Goal: Book appointment/travel/reservation

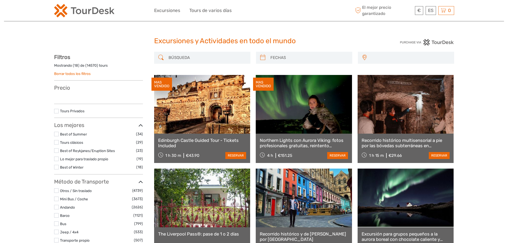
select select
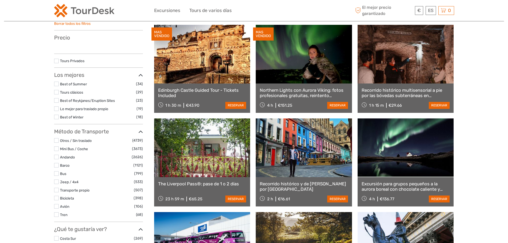
scroll to position [133, 0]
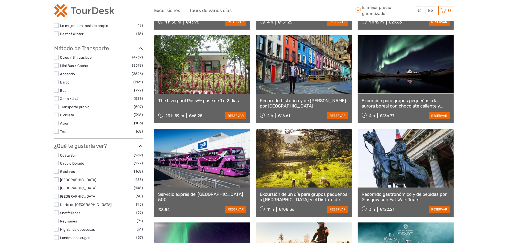
select select
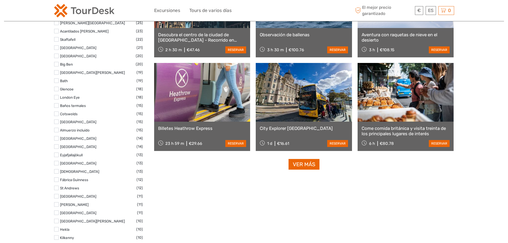
scroll to position [400, 0]
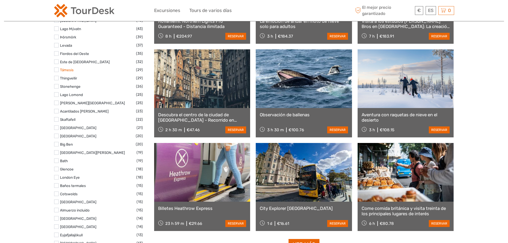
click at [64, 70] on link "Támesis" at bounding box center [67, 70] width 14 height 4
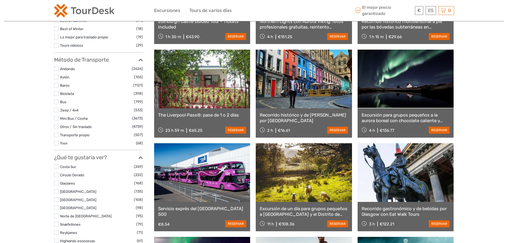
scroll to position [190, 0]
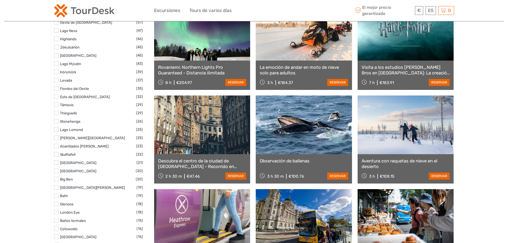
scroll to position [324, 0]
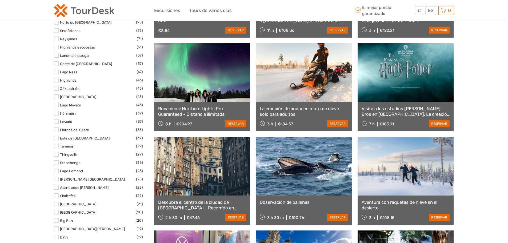
click at [55, 147] on label at bounding box center [56, 146] width 5 height 5
click at [0, 0] on input "checkbox" at bounding box center [0, 0] width 0 height 0
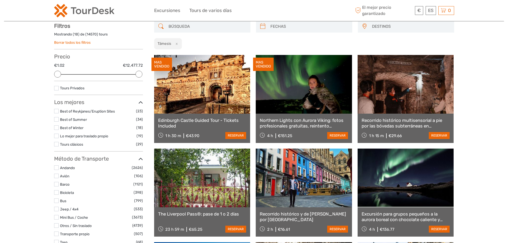
scroll to position [30, 0]
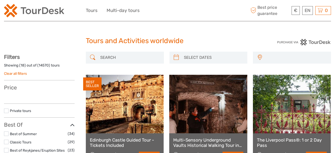
select select
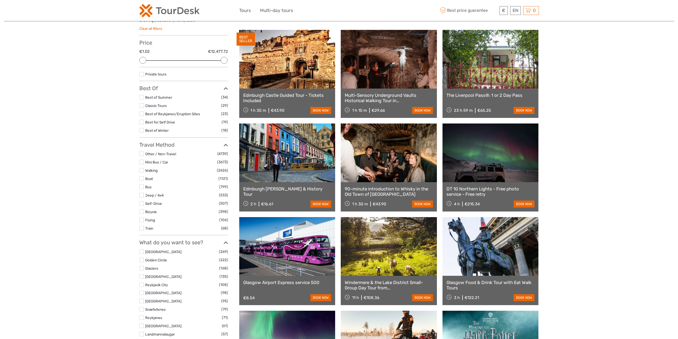
scroll to position [27, 0]
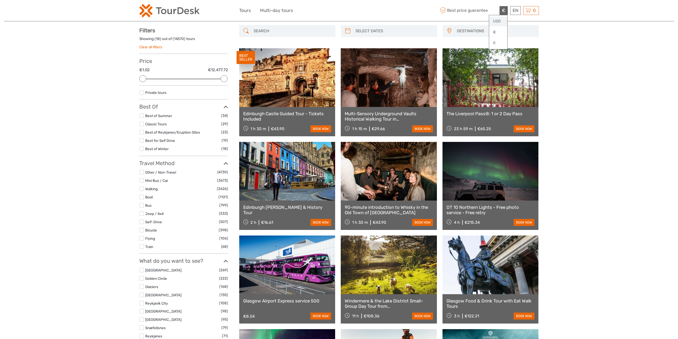
click at [499, 21] on link "USD" at bounding box center [498, 22] width 18 height 10
click at [508, 35] on link "Español" at bounding box center [509, 32] width 22 height 10
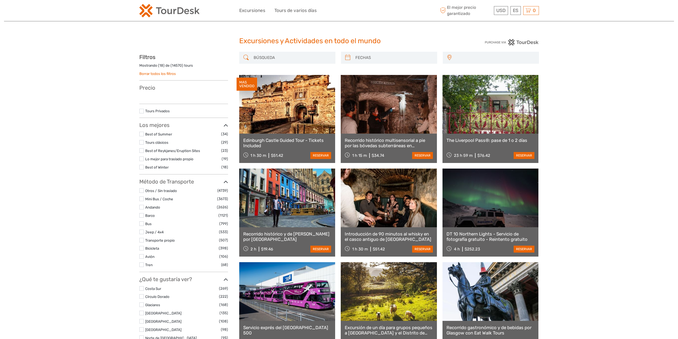
select select
drag, startPoint x: 45, startPoint y: 167, endPoint x: 50, endPoint y: 166, distance: 5.4
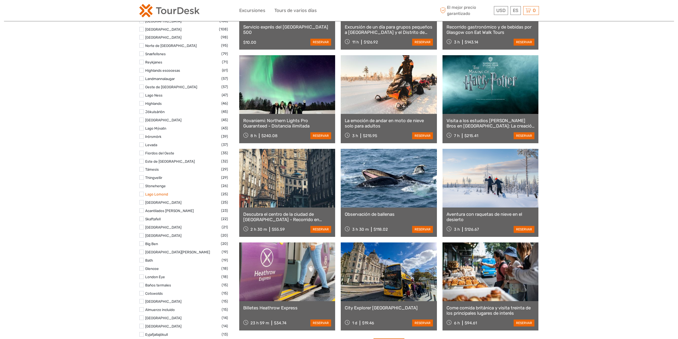
click at [160, 196] on link "Lago Lomond" at bounding box center [156, 194] width 23 height 4
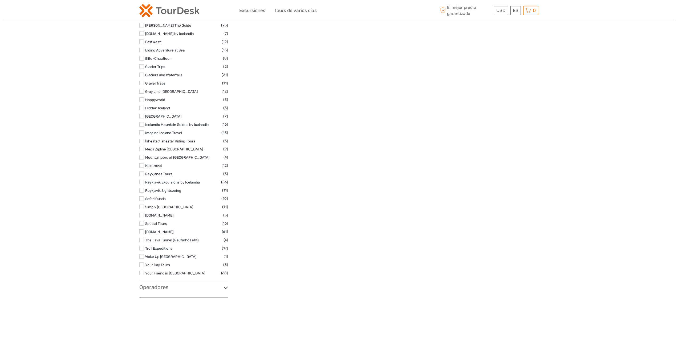
scroll to position [1437, 0]
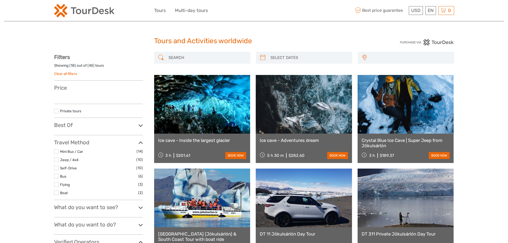
select select
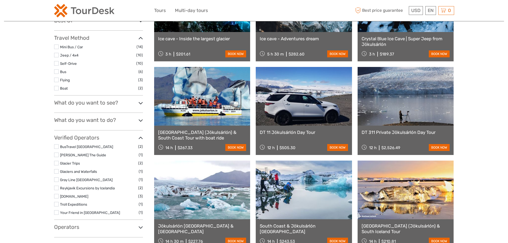
scroll to position [160, 0]
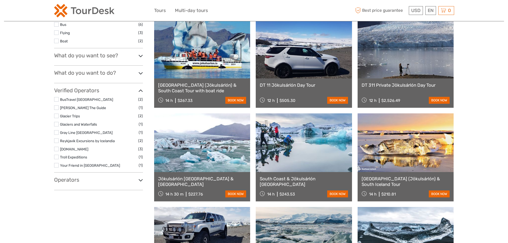
click at [72, 72] on h3 "What do you want to do?" at bounding box center [98, 73] width 89 height 6
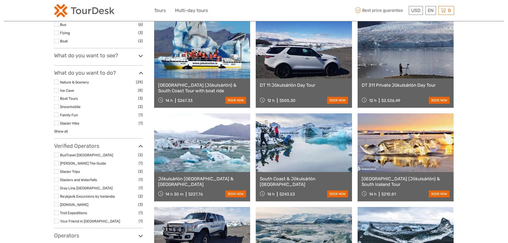
click at [87, 59] on div "What do you want to see? Jökulsárlón/Glacier Lagoon (45) South Coast (32) Glaci…" at bounding box center [98, 58] width 89 height 13
click at [91, 52] on h3 "What do you want to see?" at bounding box center [98, 55] width 89 height 6
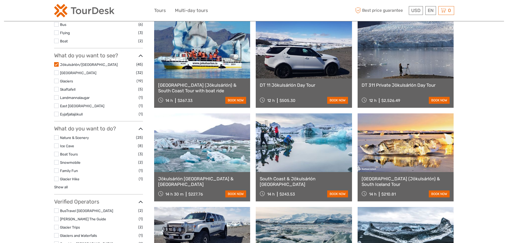
click at [59, 63] on li "Jökulsárlón/Glacier Lagoon (45)" at bounding box center [98, 64] width 89 height 6
click at [57, 63] on label at bounding box center [56, 64] width 5 height 5
click at [0, 0] on input "checkbox" at bounding box center [0, 0] width 0 height 0
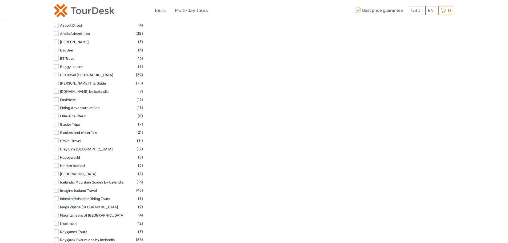
scroll to position [169, 0]
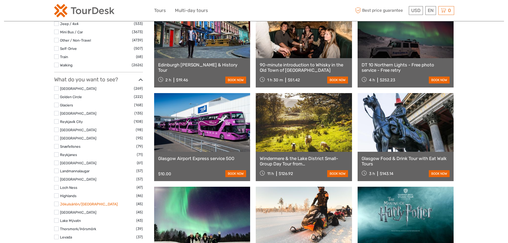
click at [64, 204] on link "Jökulsárlón/[GEOGRAPHIC_DATA]" at bounding box center [89, 204] width 58 height 4
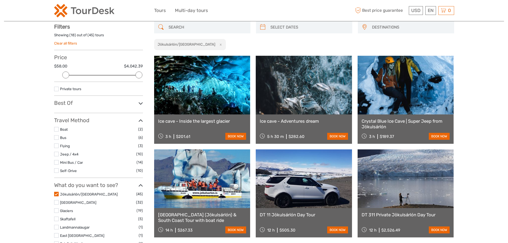
scroll to position [164, 0]
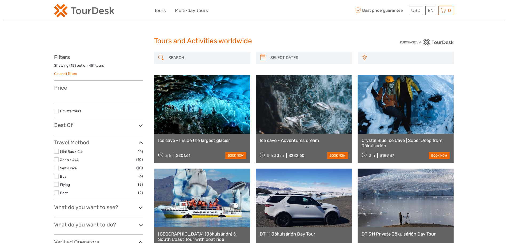
select select
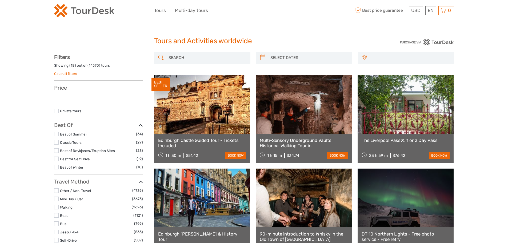
select select
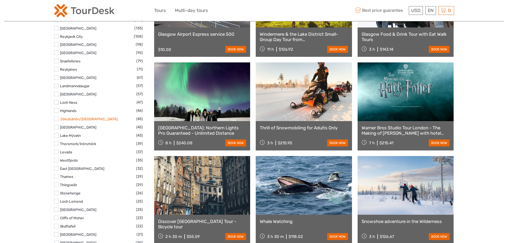
click at [87, 120] on link "Jökulsárlón/[GEOGRAPHIC_DATA]" at bounding box center [89, 119] width 58 height 4
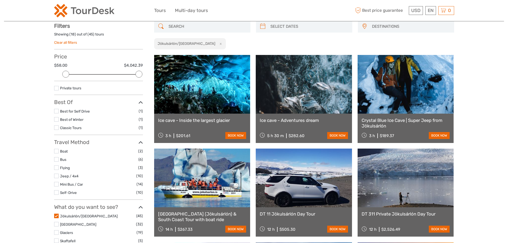
scroll to position [30, 0]
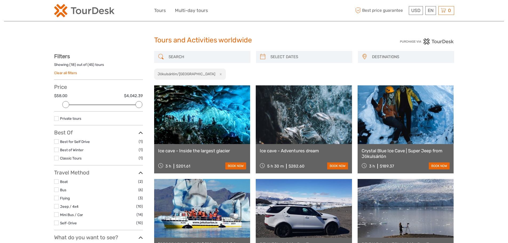
scroll to position [0, 0]
